Goal: Use online tool/utility: Utilize a website feature to perform a specific function

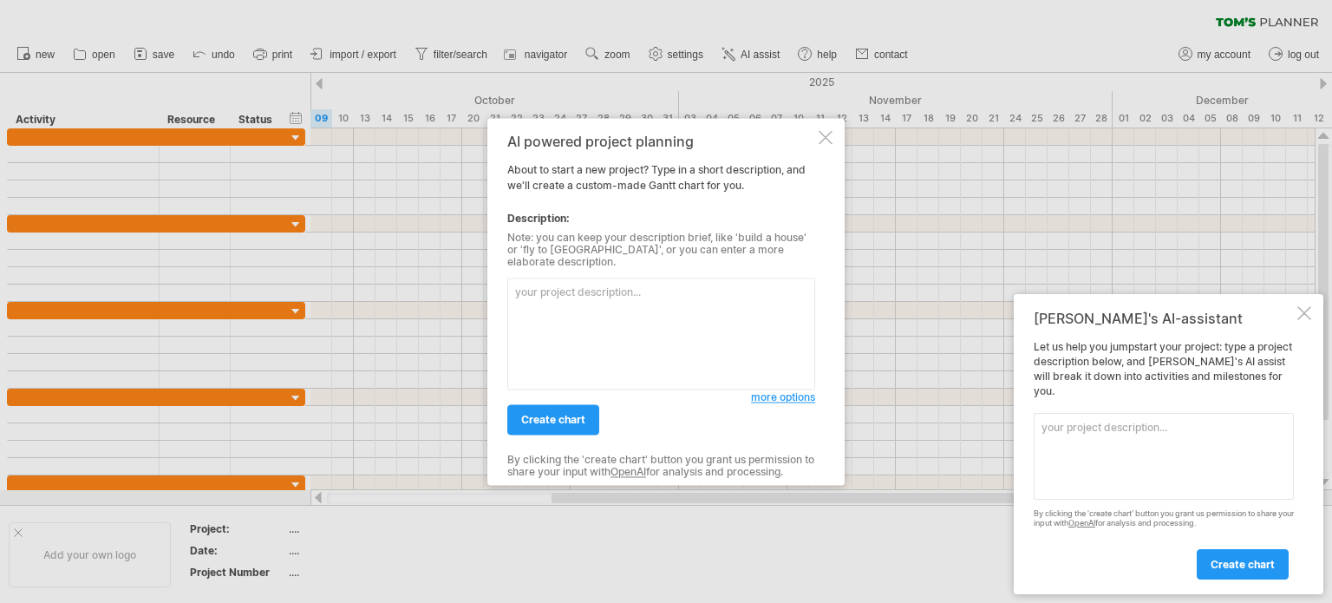
click at [654, 305] on textarea at bounding box center [661, 334] width 308 height 112
paste textarea "I want to create a [PERSON_NAME] chart for a project called: "[PERSON_NAME]-Cha…"
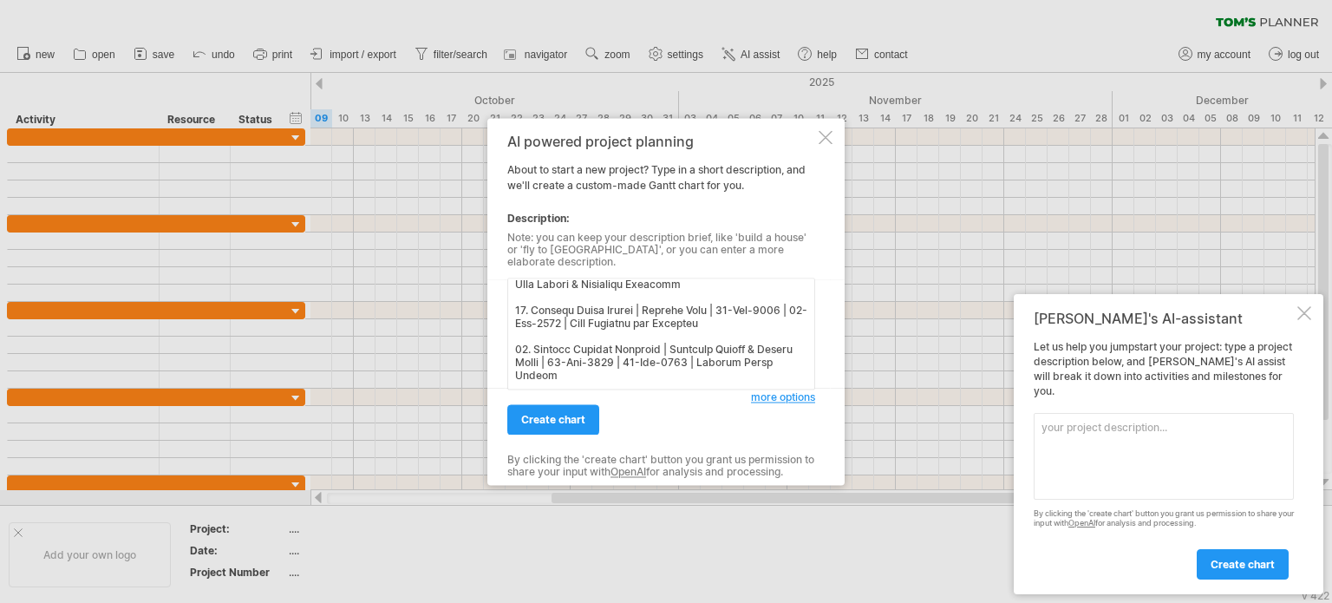
scroll to position [1129, 0]
type textarea "I want to create a [PERSON_NAME] chart for a project called: "[PERSON_NAME]-Cha…"
click at [549, 422] on link "create chart" at bounding box center [553, 419] width 92 height 30
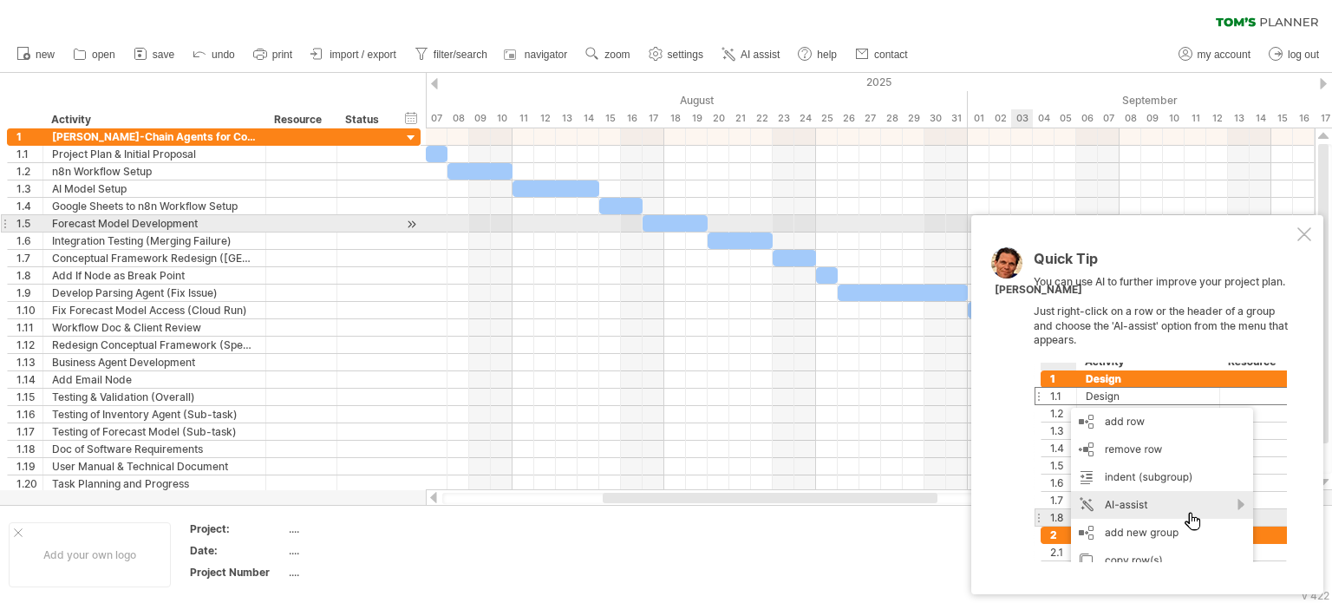
click at [1308, 231] on div at bounding box center [1305, 234] width 14 height 14
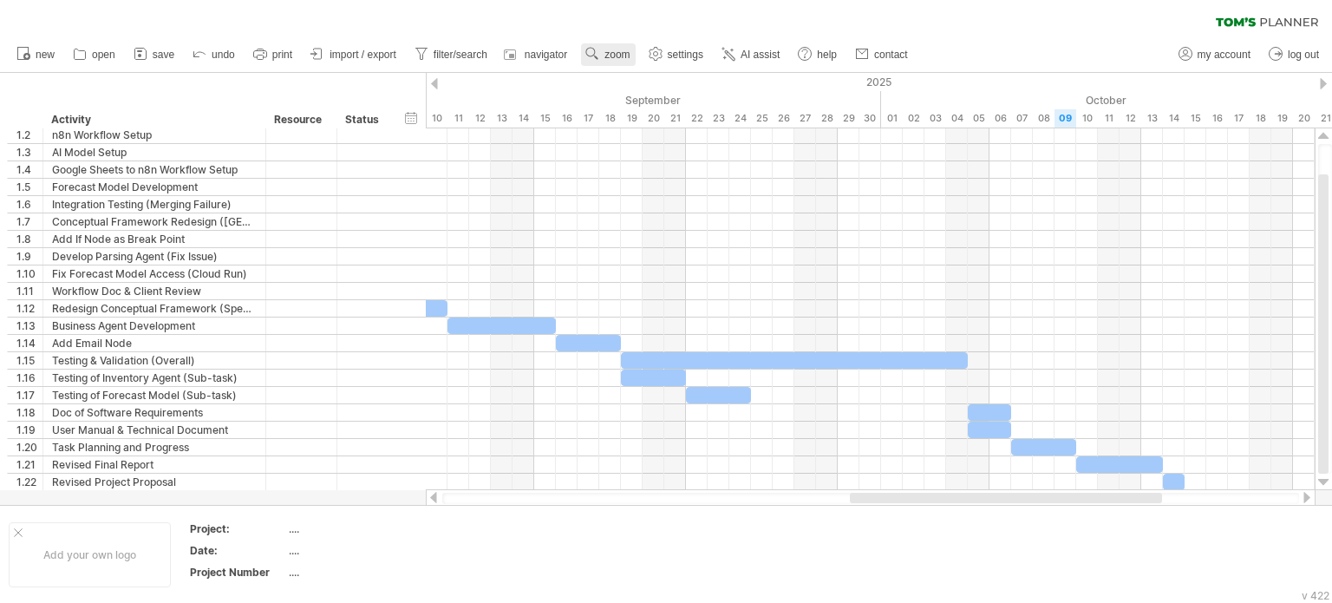
click at [622, 55] on span "zoom" at bounding box center [617, 55] width 25 height 12
click at [665, 108] on div "Week" at bounding box center [679, 105] width 96 height 28
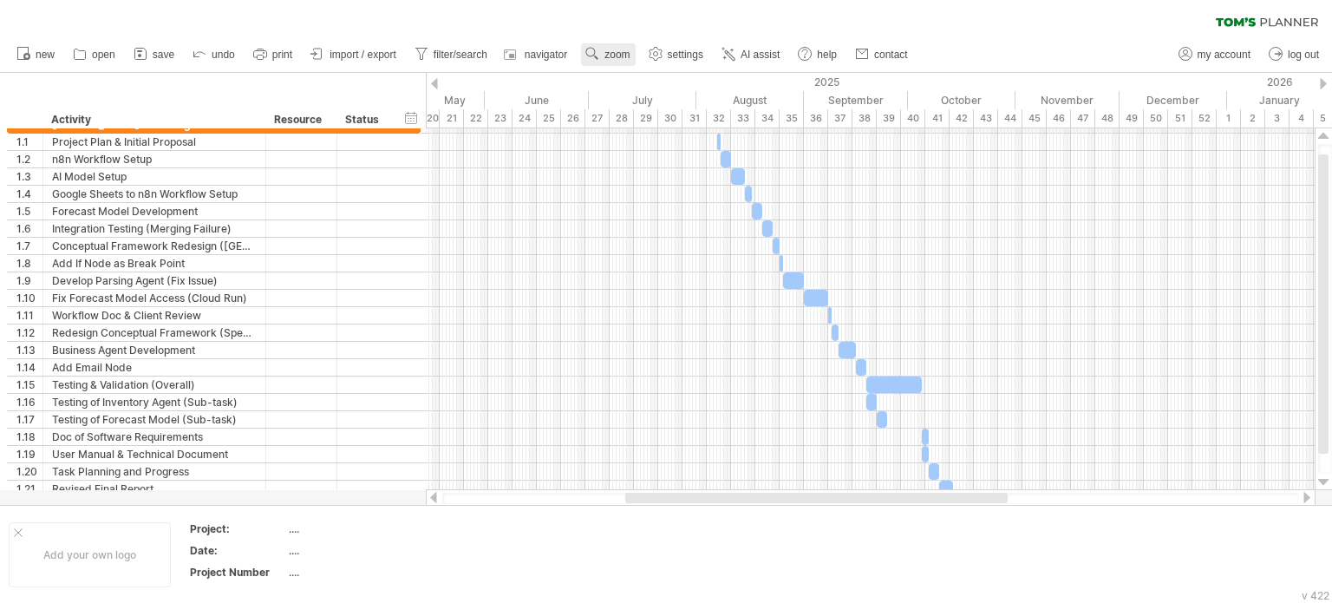
click at [600, 52] on use at bounding box center [592, 53] width 17 height 17
click at [647, 126] on div "Day" at bounding box center [657, 130] width 96 height 28
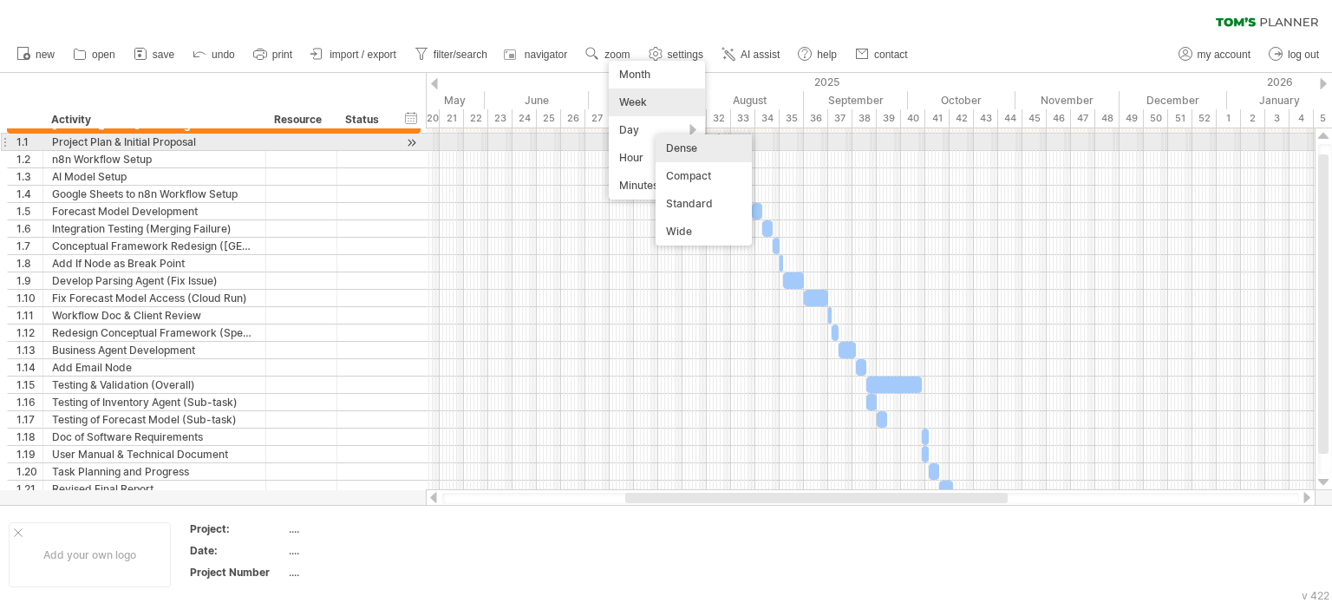
click at [685, 148] on div "Dense" at bounding box center [704, 148] width 96 height 28
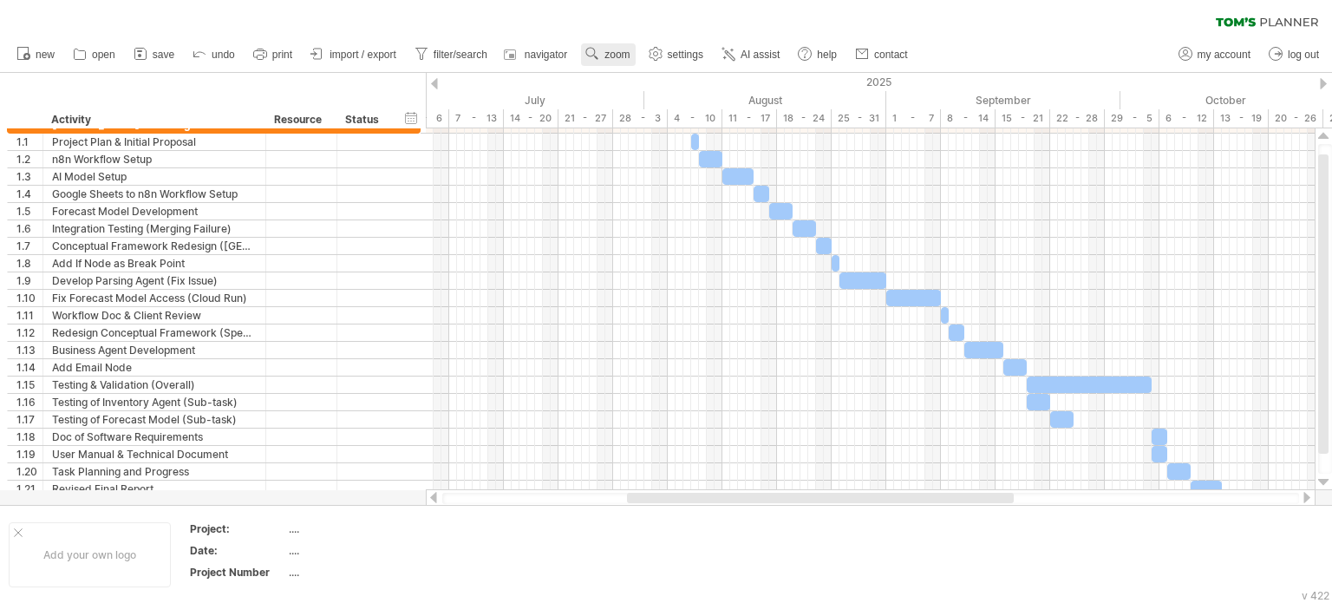
click at [618, 54] on span "zoom" at bounding box center [617, 55] width 25 height 12
click at [682, 129] on div "Day" at bounding box center [674, 132] width 96 height 28
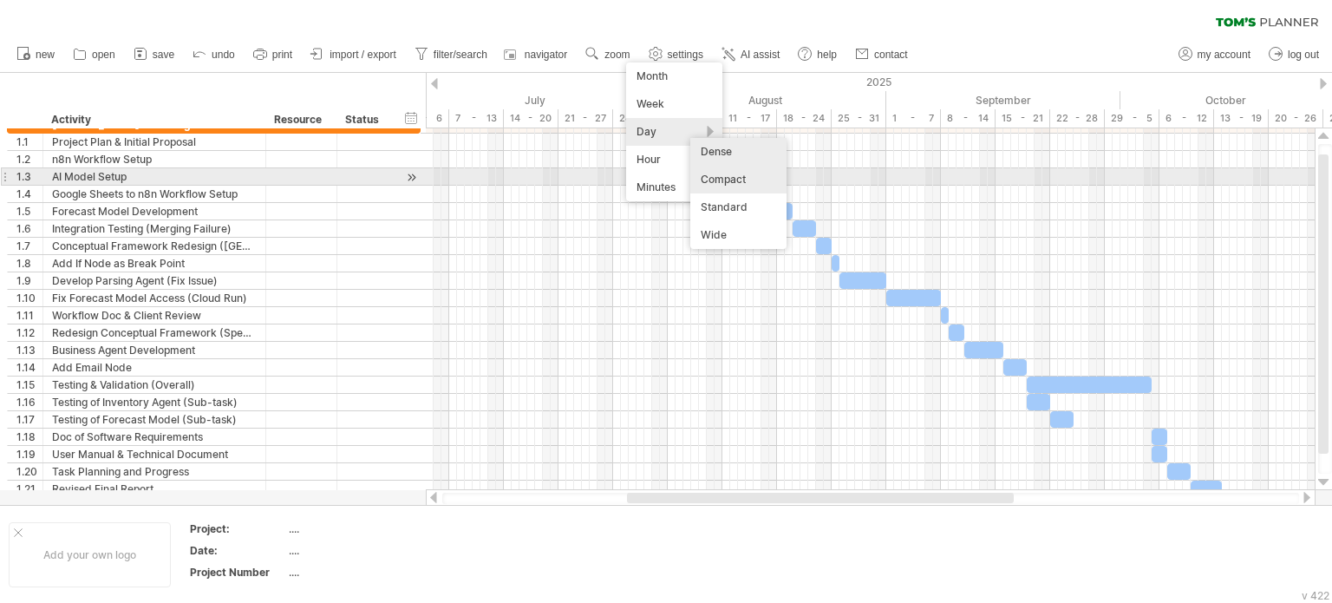
click at [721, 180] on div "Compact" at bounding box center [739, 180] width 96 height 28
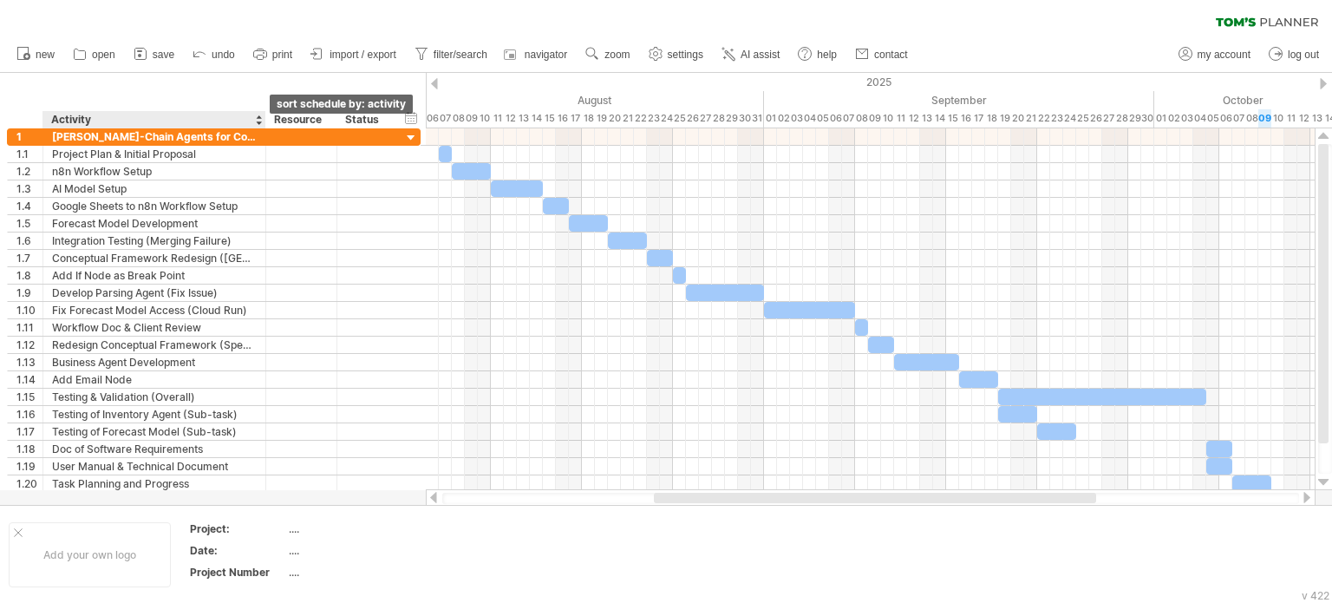
click at [260, 119] on div at bounding box center [258, 119] width 7 height 17
click at [625, 56] on span "zoom" at bounding box center [617, 55] width 25 height 12
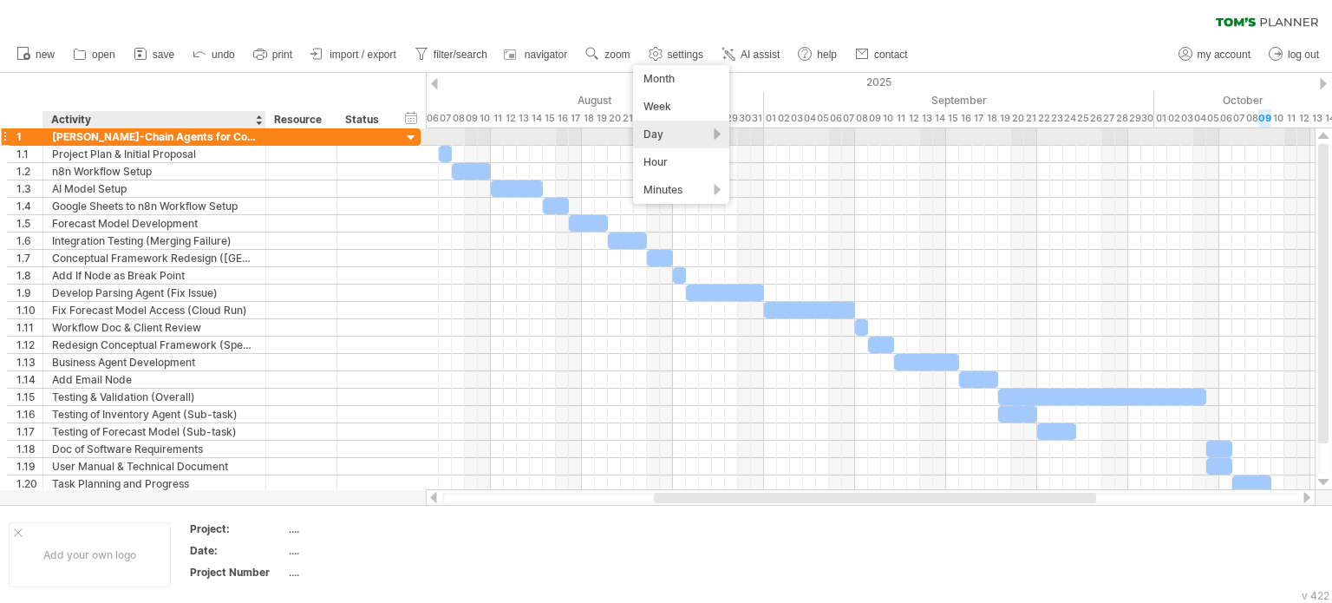
click at [682, 134] on div "Day" at bounding box center [681, 135] width 96 height 28
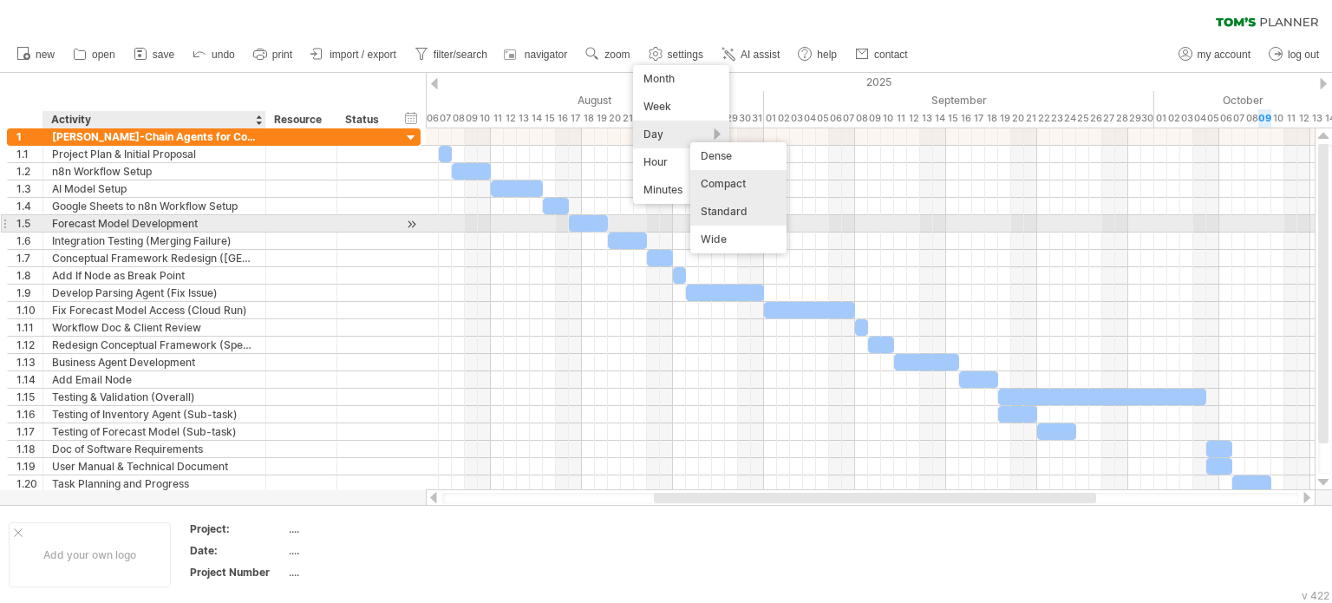
click at [715, 218] on div "Standard" at bounding box center [739, 212] width 96 height 28
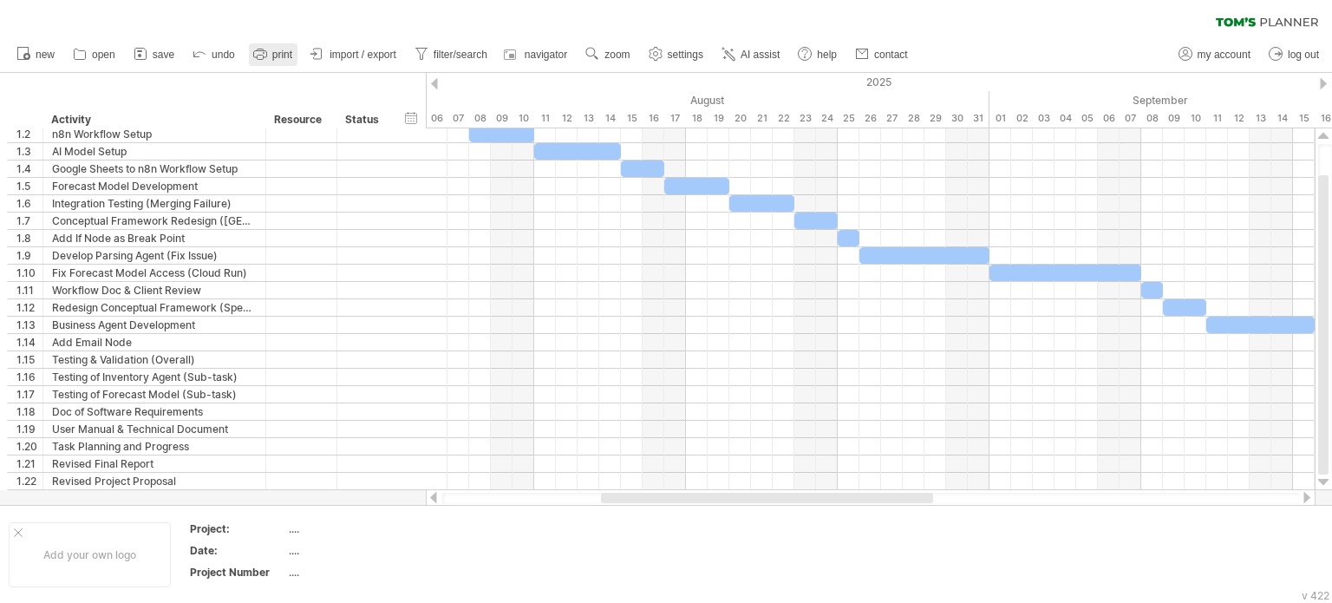
click at [291, 58] on span "print" at bounding box center [282, 55] width 20 height 12
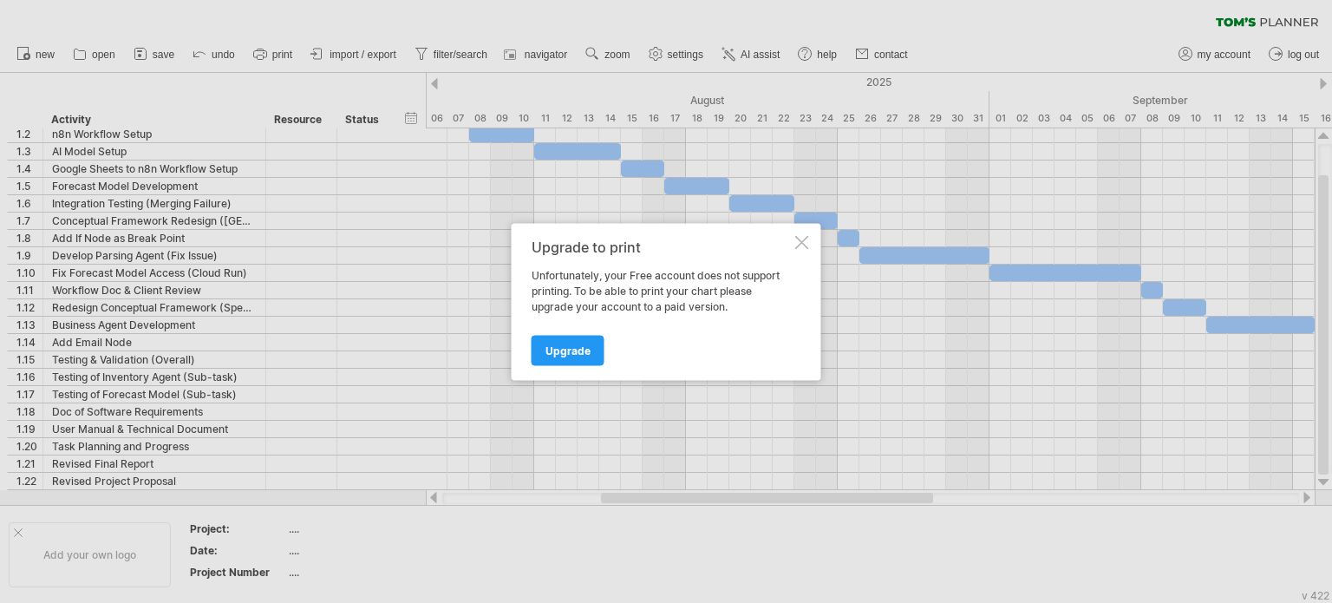
click at [802, 245] on div at bounding box center [802, 242] width 14 height 14
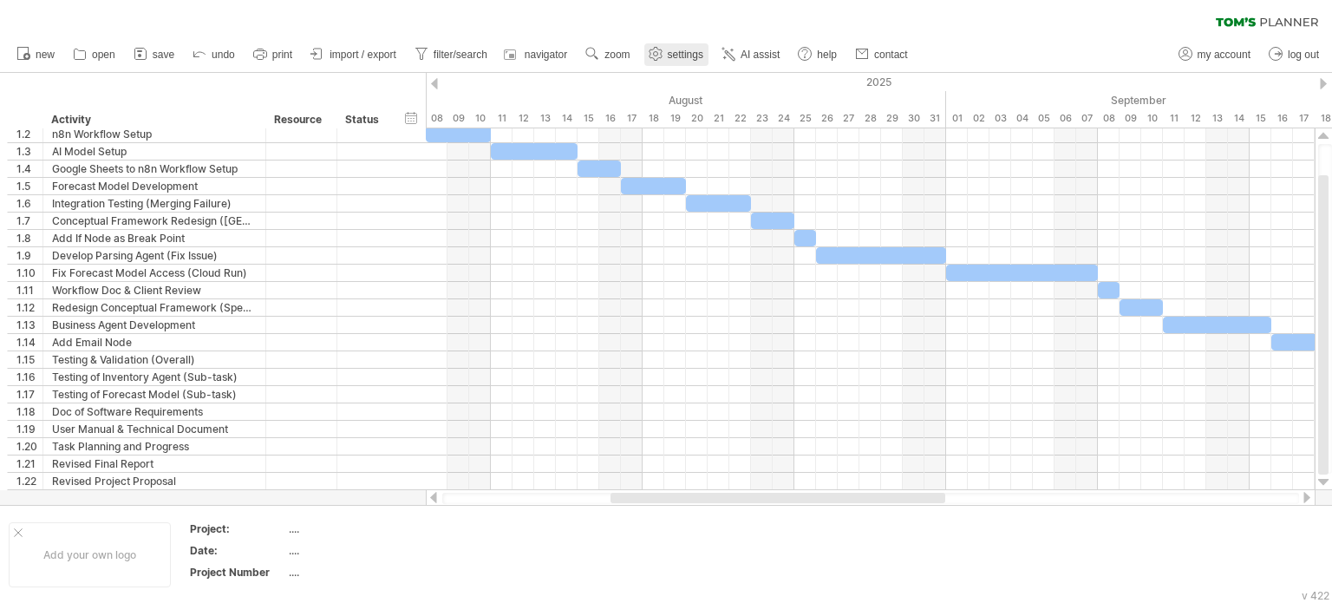
click at [671, 52] on span "settings" at bounding box center [686, 55] width 36 height 12
select select "*"
select select "**"
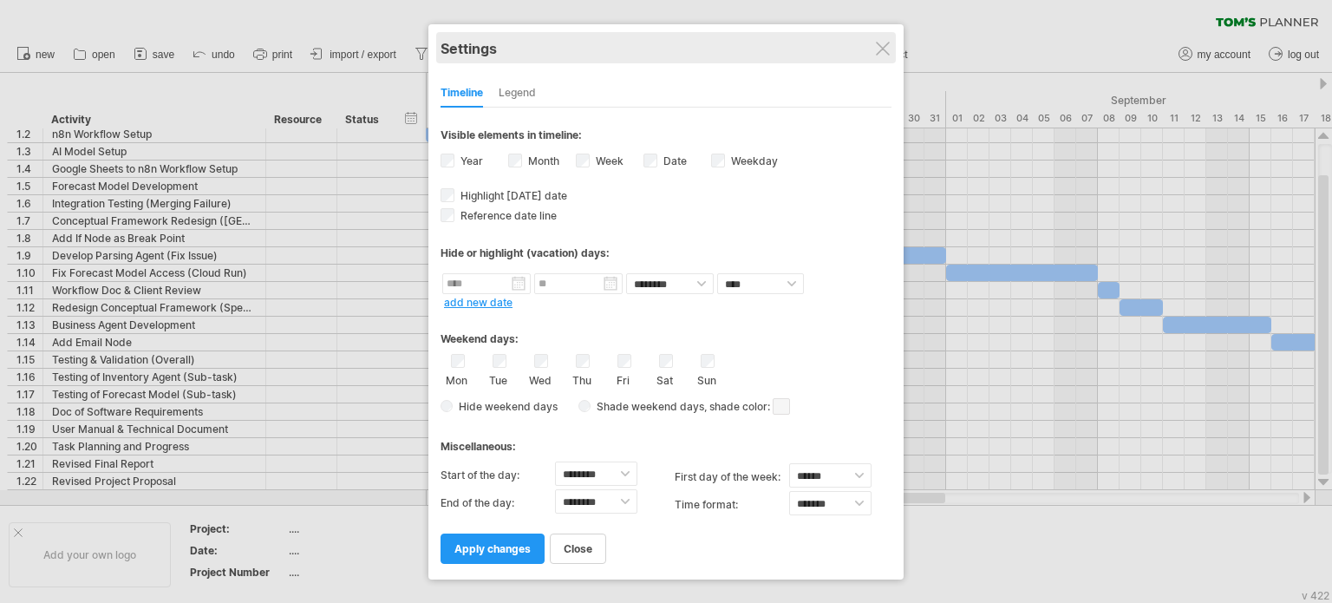
click at [880, 58] on div "Settings" at bounding box center [666, 47] width 451 height 31
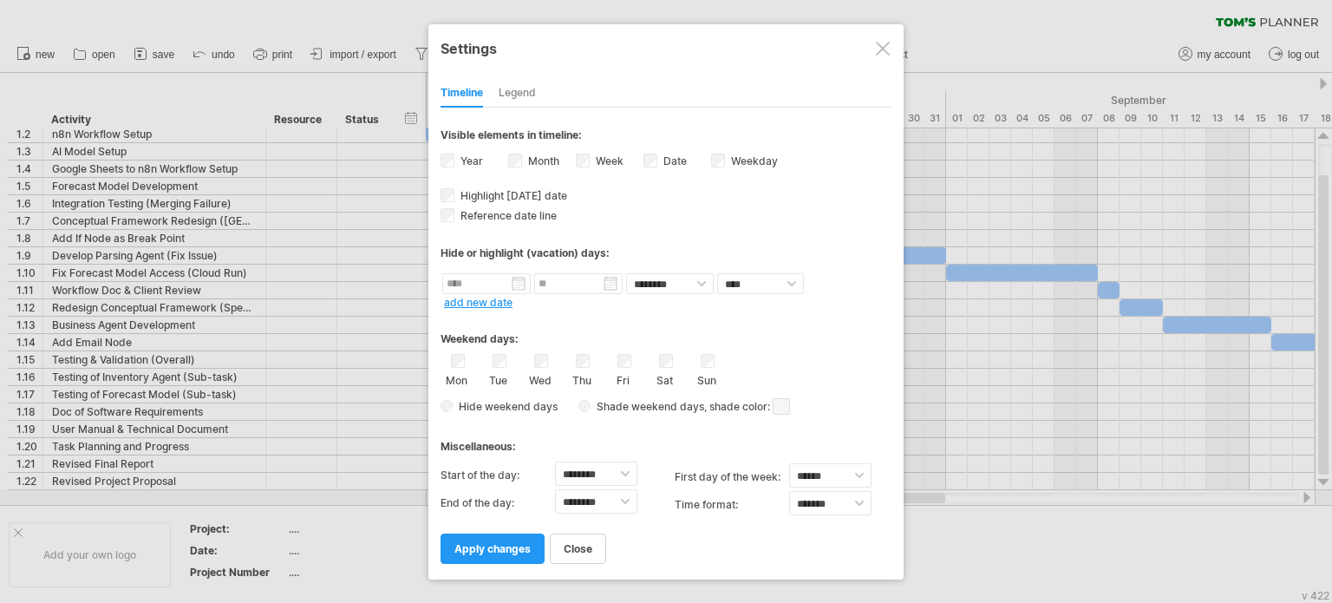
click at [876, 44] on div at bounding box center [883, 49] width 14 height 14
